Goal: Task Accomplishment & Management: Complete application form

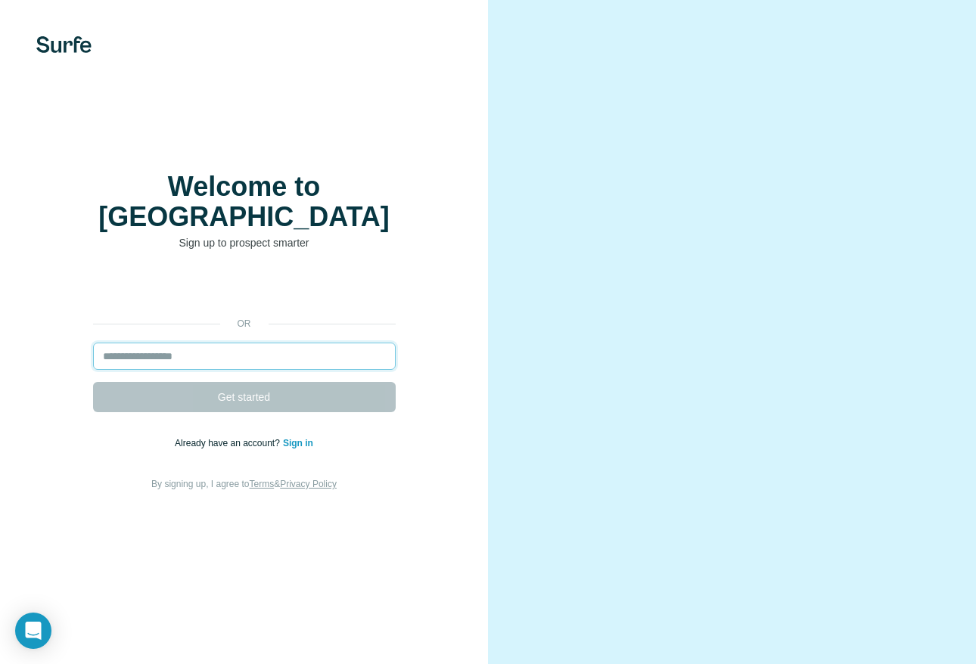
click at [189, 343] on input "email" at bounding box center [244, 356] width 303 height 27
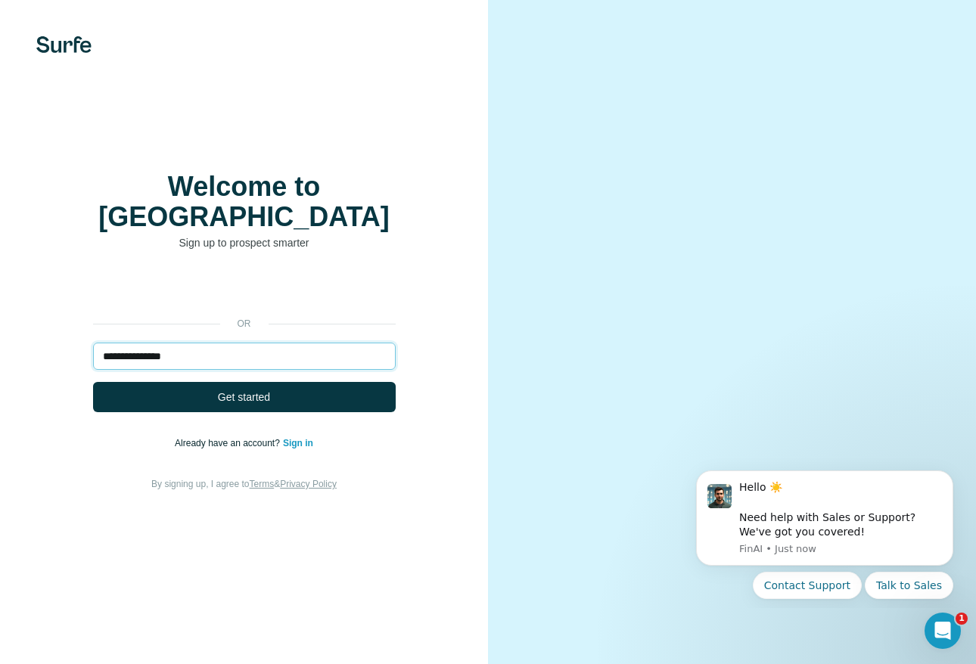
type input "**********"
click at [93, 382] on button "Get started" at bounding box center [244, 397] width 303 height 30
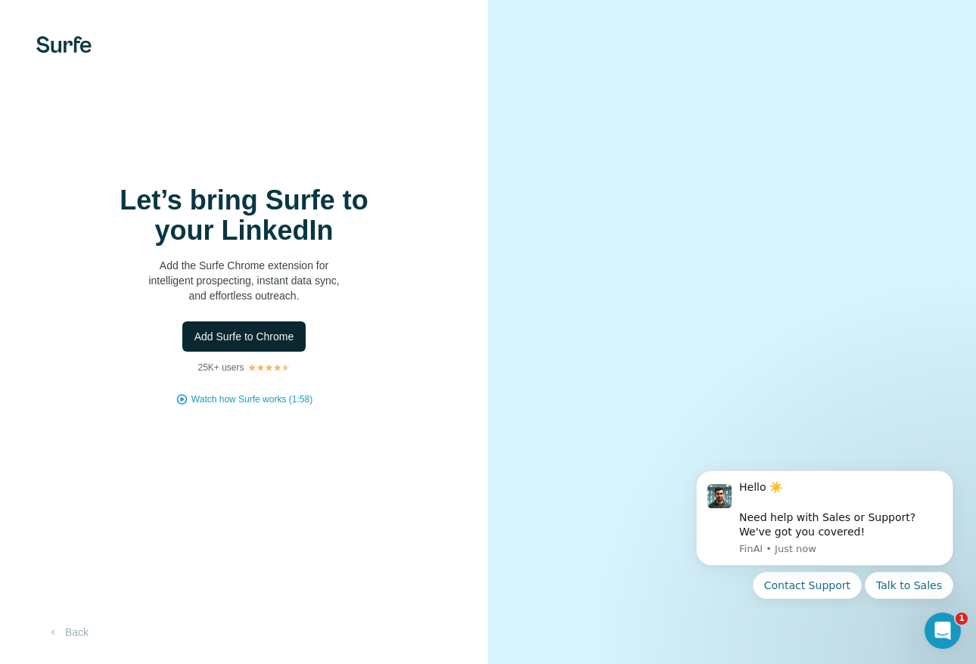
click at [255, 337] on span "Add Surfe to Chrome" at bounding box center [244, 336] width 100 height 15
